Goal: Transaction & Acquisition: Purchase product/service

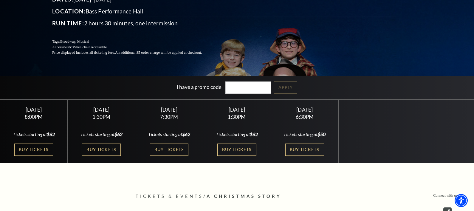
scroll to position [89, 0]
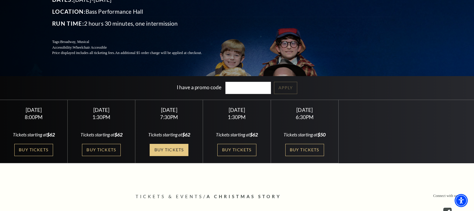
click at [166, 149] on link "Buy Tickets" at bounding box center [169, 150] width 39 height 12
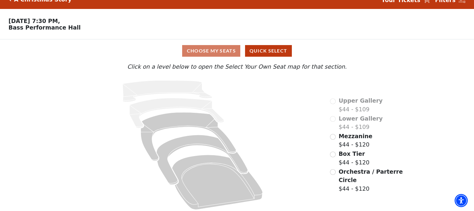
scroll to position [15, 0]
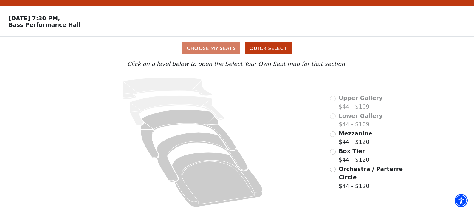
click at [348, 136] on span "Mezzanine" at bounding box center [355, 133] width 34 height 7
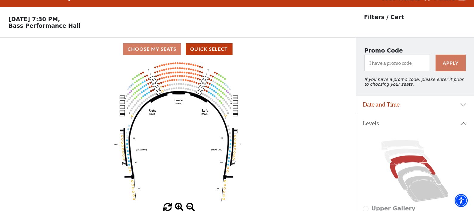
scroll to position [0, 0]
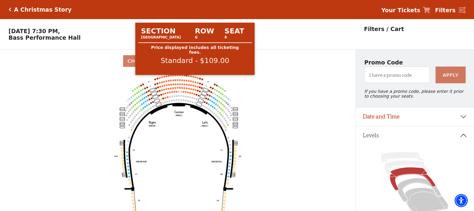
click at [186, 77] on circle at bounding box center [187, 76] width 2 height 2
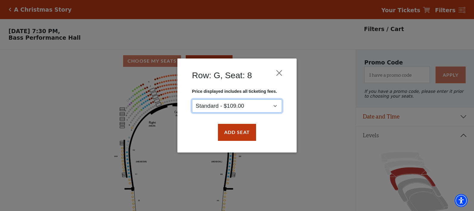
click at [277, 104] on select "Standard - $109.00" at bounding box center [237, 105] width 90 height 13
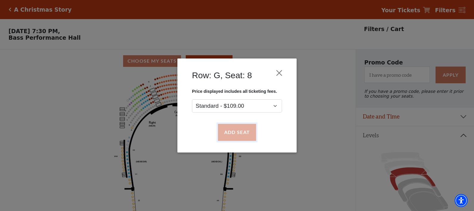
click at [242, 131] on button "Add Seat" at bounding box center [237, 132] width 38 height 17
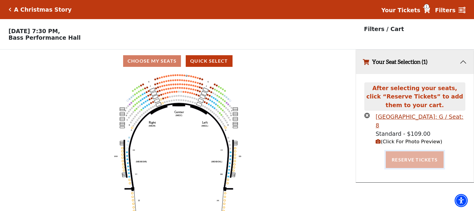
click at [407, 152] on button "Reserve Tickets" at bounding box center [414, 159] width 58 height 17
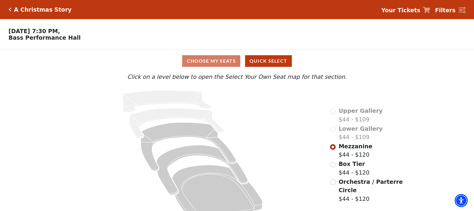
click at [343, 149] on span "Mezzanine" at bounding box center [355, 146] width 34 height 7
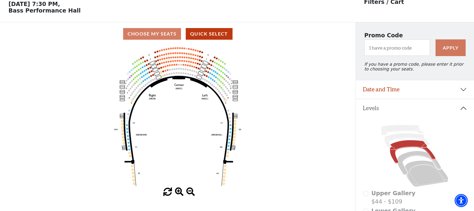
scroll to position [27, 0]
click at [279, 169] on icon "Center (MEZC) Right (MEZR) Left (MEZL) (MEXBOXR) (MEXBOXL) XX WW CC DD YY BB ZZ…" at bounding box center [178, 116] width 320 height 142
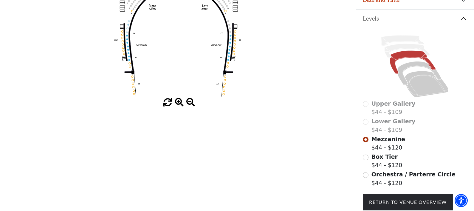
scroll to position [117, 0]
click at [367, 177] on input "Orchestra / Parterre Circle$44 - $120\a" at bounding box center [365, 175] width 6 height 6
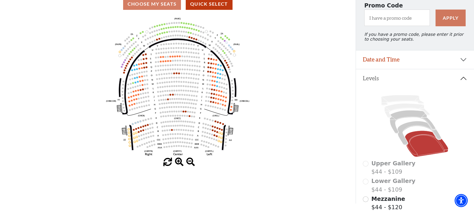
scroll to position [57, 0]
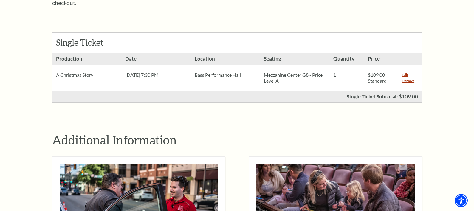
scroll to position [268, 0]
